Goal: Task Accomplishment & Management: Manage account settings

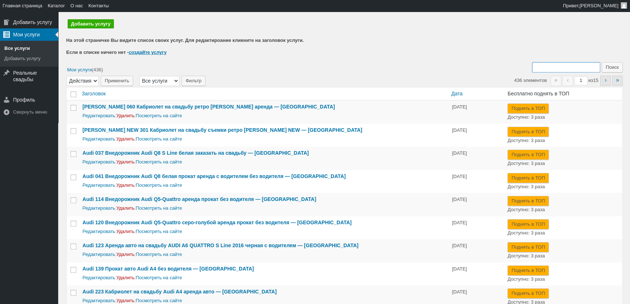
click at [549, 65] on input "Поиск:" at bounding box center [566, 67] width 68 height 10
type input "217"
click at [602, 62] on input "Поиск" at bounding box center [612, 67] width 21 height 10
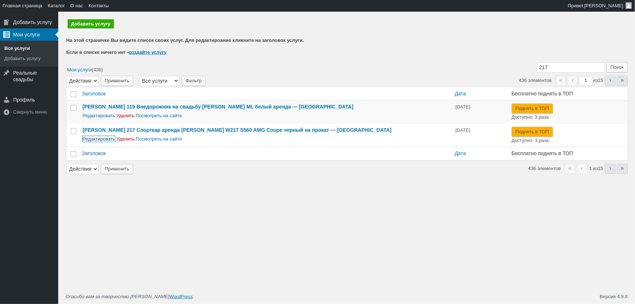
click at [110, 141] on link "Редактировать" at bounding box center [99, 138] width 33 height 5
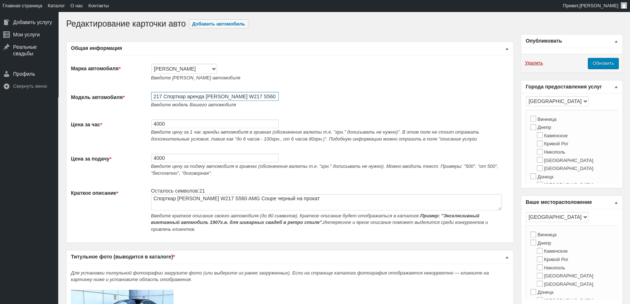
scroll to position [0, 62]
drag, startPoint x: 163, startPoint y: 94, endPoint x: 447, endPoint y: 92, distance: 283.5
click at [447, 92] on td "217 Спорткар аренда Mercedes-Benz W217 S560 AMG Coupe черный на прокат Введите …" at bounding box center [328, 99] width 362 height 27
paste input "ренда Mercedes-Benz S63 Coupe черный"
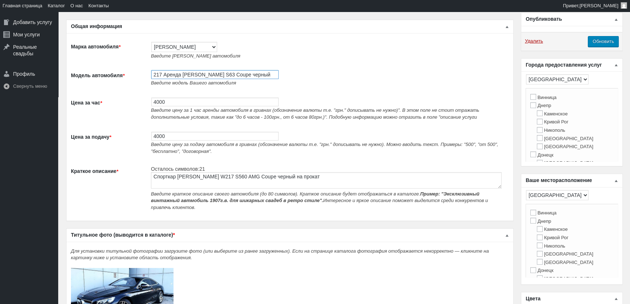
scroll to position [99, 0]
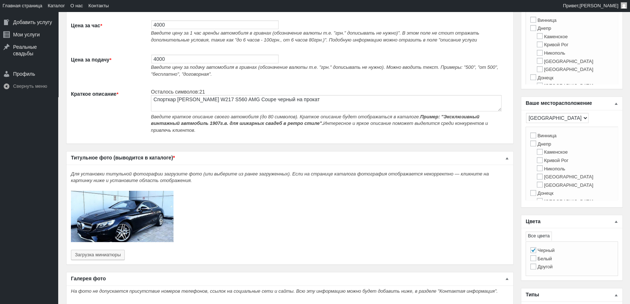
type input "217 Аренда [PERSON_NAME] S63 Coupe черный"
click at [173, 102] on textarea "Спорткар Mercedes-Benz W217 S560 AMG Coupe черный на прокат" at bounding box center [326, 103] width 351 height 16
paste textarea "ренда Mercedes-Benz S63 Coupe черный"
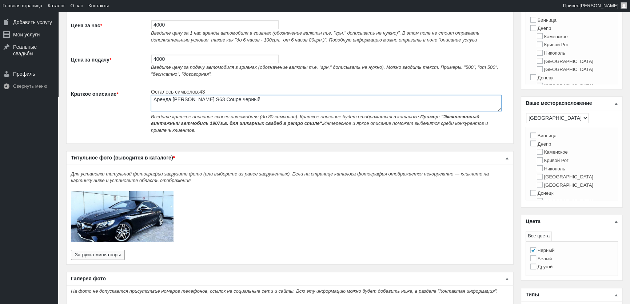
type textarea "Аренда [PERSON_NAME] S63 Coupe черный"
click at [109, 250] on button "Загрузка миниатюры" at bounding box center [98, 255] width 54 height 10
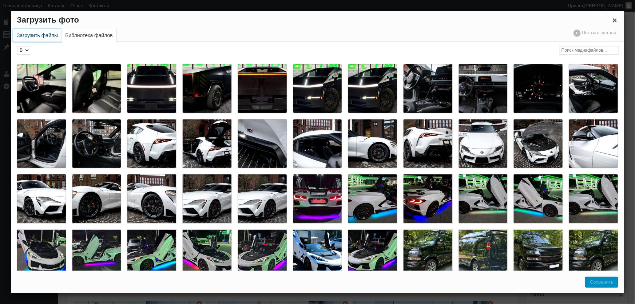
click at [52, 36] on link "Загрузить файлы" at bounding box center [37, 35] width 48 height 13
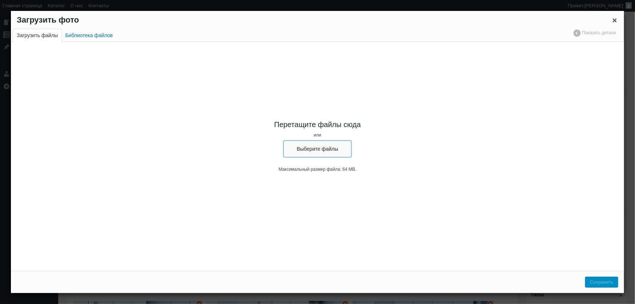
click at [307, 147] on button "Выберите файлы" at bounding box center [317, 148] width 68 height 17
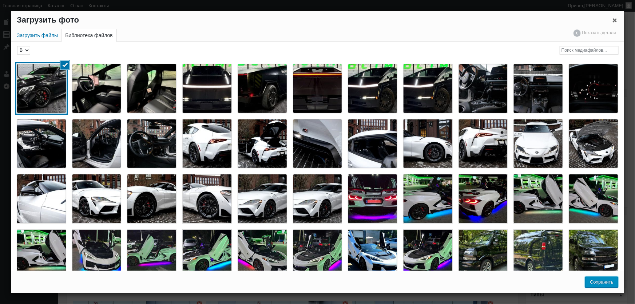
click at [600, 283] on button "Сохранить" at bounding box center [601, 282] width 33 height 11
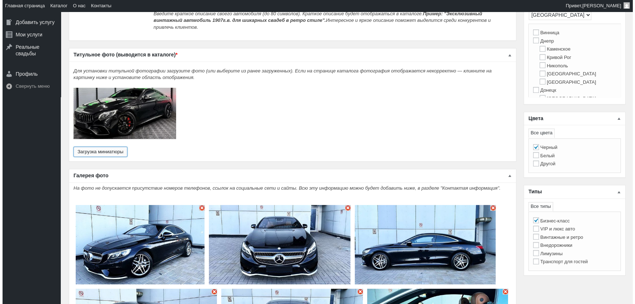
scroll to position [231, 0]
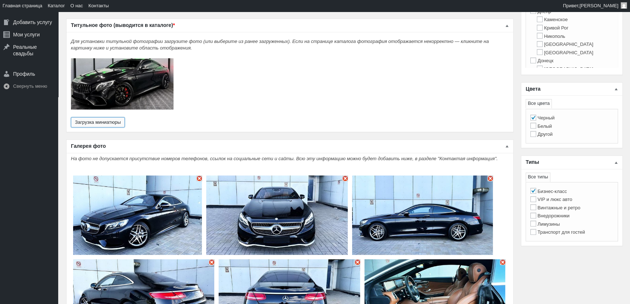
click at [71, 117] on button "Загрузка миниатюры" at bounding box center [98, 122] width 54 height 10
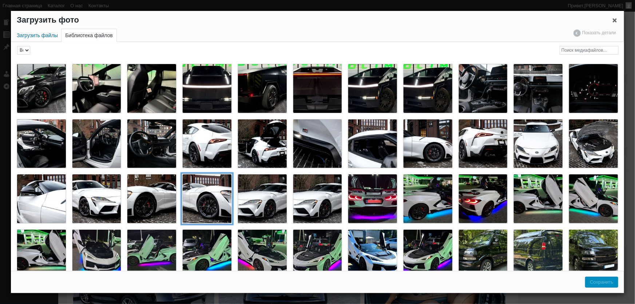
click at [198, 172] on li "Снять выделение" at bounding box center [206, 198] width 55 height 55
click at [202, 192] on div "Toyota Supra 3.0 белая прокат спорткара, арендовать тойота супра для съемки фот…" at bounding box center [206, 198] width 49 height 49
click at [622, 15] on button "Закрыть окно параметров файла" at bounding box center [614, 20] width 19 height 19
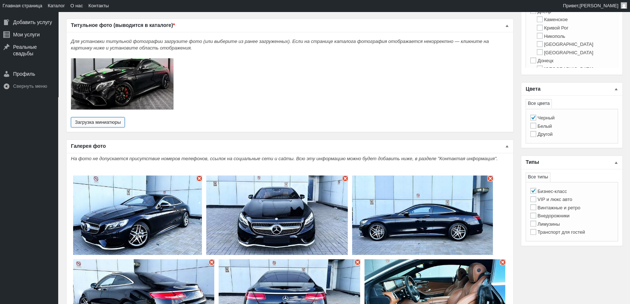
click at [199, 175] on img "Основное содержимое" at bounding box center [199, 178] width 6 height 6
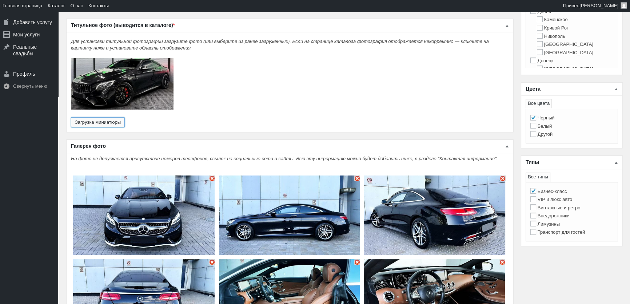
click at [211, 175] on img "Основное содержимое" at bounding box center [212, 178] width 6 height 6
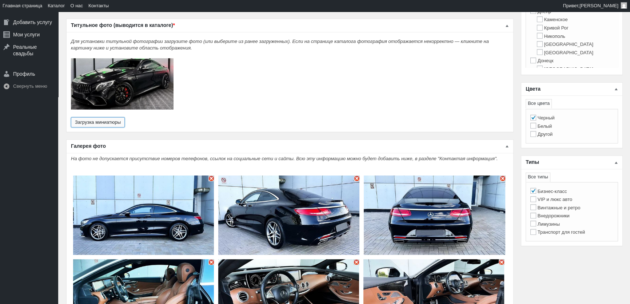
click at [213, 175] on img "Основное содержимое" at bounding box center [211, 178] width 6 height 6
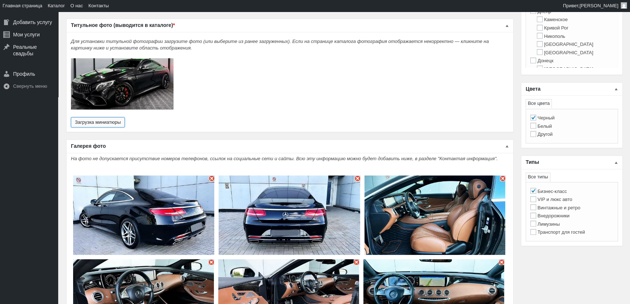
click at [211, 175] on img "Основное содержимое" at bounding box center [212, 178] width 6 height 6
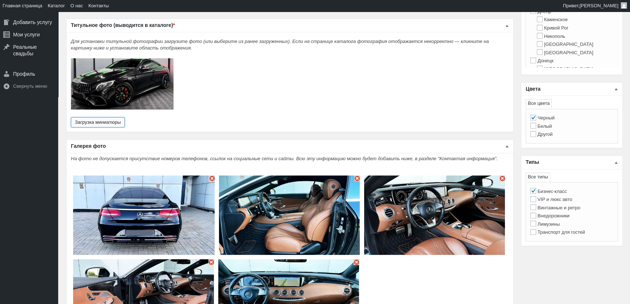
click at [211, 175] on img "Основное содержимое" at bounding box center [212, 178] width 6 height 6
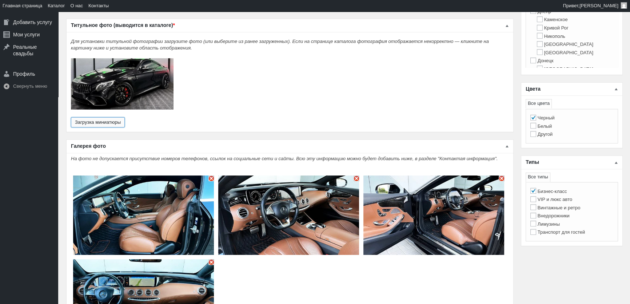
click at [211, 175] on img "Основное содержимое" at bounding box center [211, 178] width 6 height 6
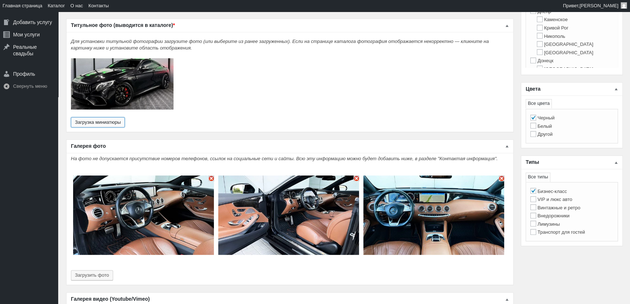
click at [211, 175] on img "Основное содержимое" at bounding box center [211, 178] width 6 height 6
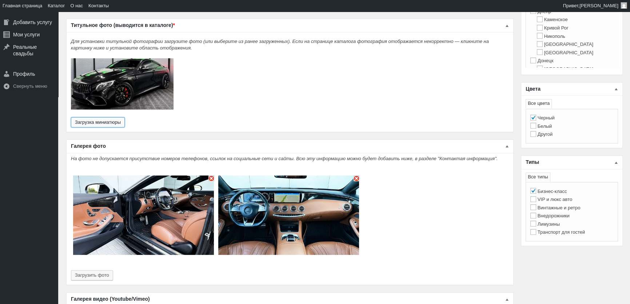
click at [211, 175] on img "Основное содержимое" at bounding box center [211, 178] width 6 height 6
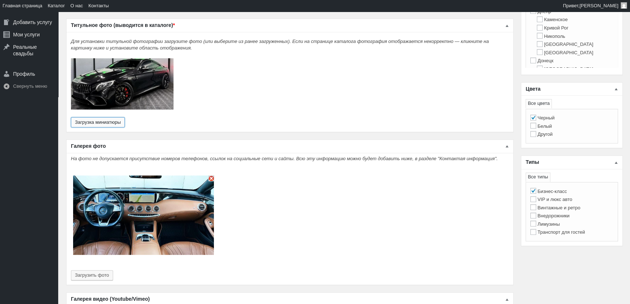
click at [211, 175] on img "Основное содержимое" at bounding box center [211, 178] width 6 height 6
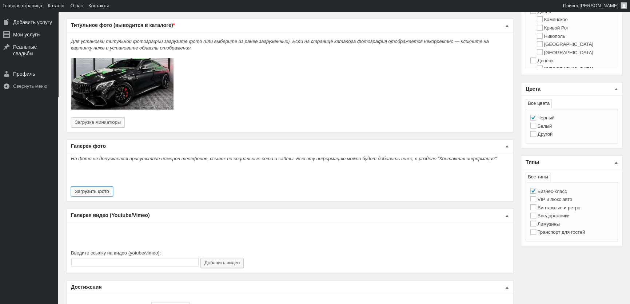
click at [100, 186] on button "Загрузить фото" at bounding box center [92, 191] width 42 height 10
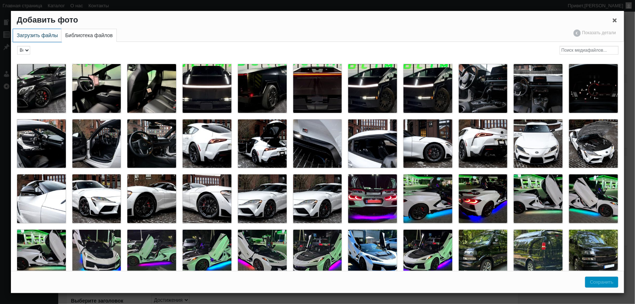
click at [34, 40] on link "Загрузить файлы" at bounding box center [37, 35] width 48 height 13
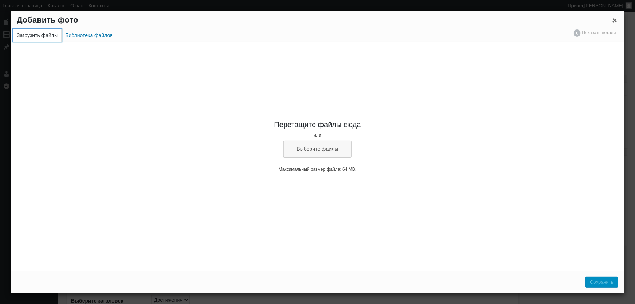
click at [37, 36] on link "Загрузить файлы" at bounding box center [37, 35] width 49 height 13
click at [325, 152] on button "Выберите файлы" at bounding box center [317, 148] width 68 height 17
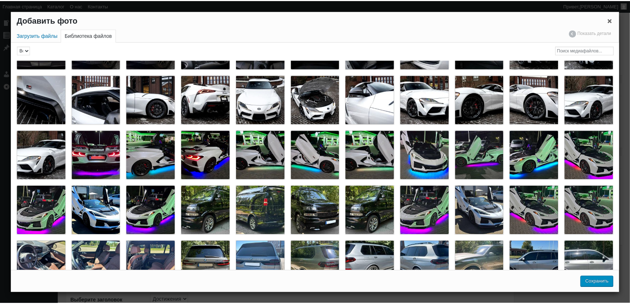
scroll to position [0, 0]
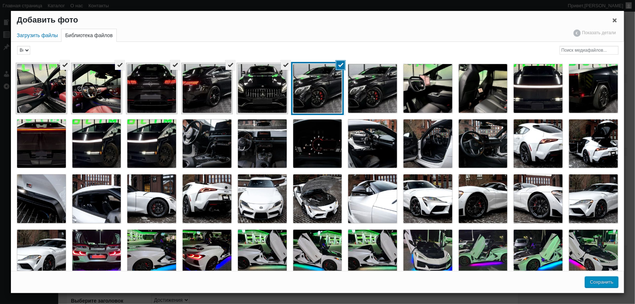
click at [600, 279] on button "Сохранить" at bounding box center [601, 282] width 33 height 11
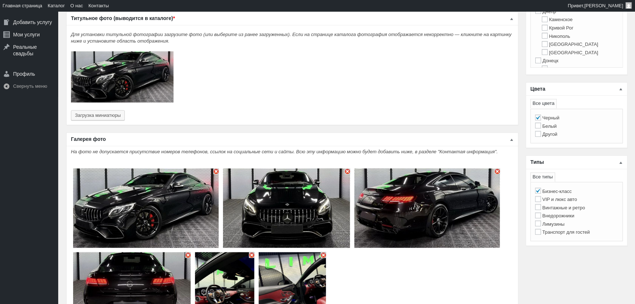
type input "6"
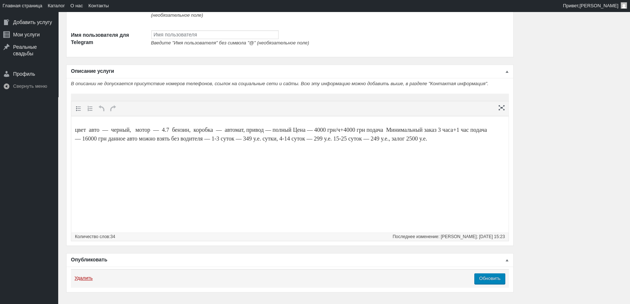
scroll to position [1084, 0]
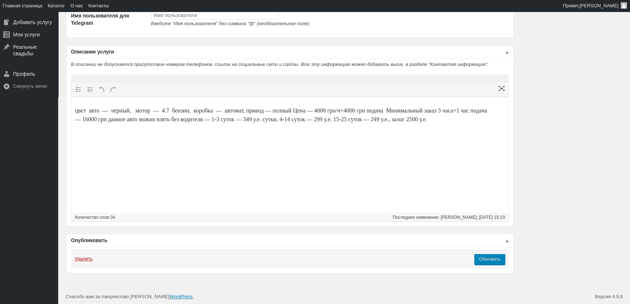
click at [175, 110] on p "цвет авто — черный, мотор — 4.7 бензин, коробка — автомат, привод — полный Цена…" at bounding box center [290, 114] width 430 height 17
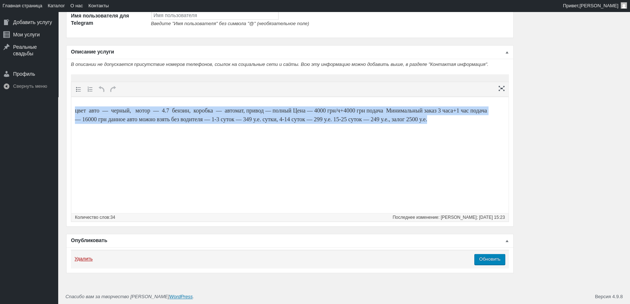
click at [175, 110] on p "цвет авто — черный, мотор — 4.7 бензин, коробка — автомат, привод — полный Цена…" at bounding box center [290, 114] width 430 height 17
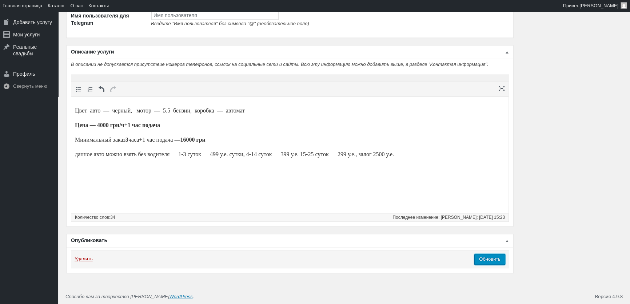
click at [490, 261] on input "Обновить" at bounding box center [489, 259] width 31 height 11
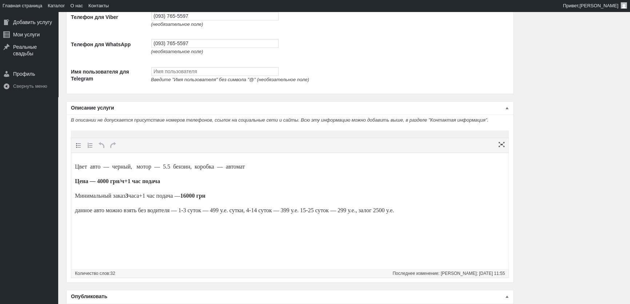
scroll to position [1105, 0]
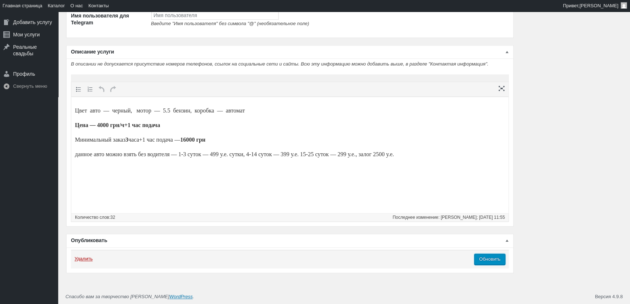
click at [500, 260] on input "Обновить" at bounding box center [489, 259] width 31 height 11
